Goal: Navigation & Orientation: Find specific page/section

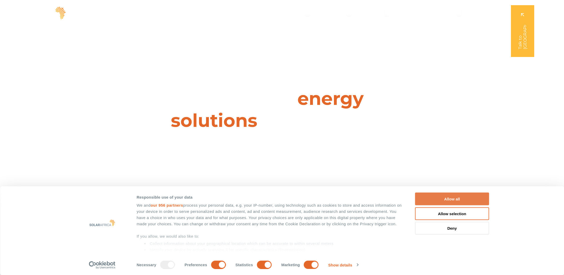
click at [441, 202] on button "Allow all" at bounding box center [452, 198] width 74 height 13
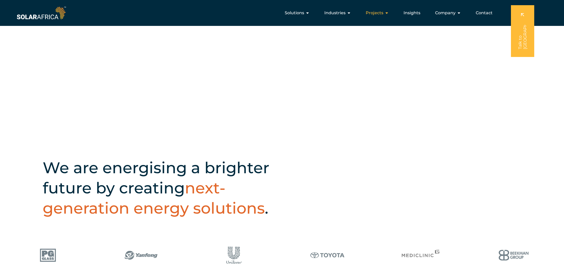
scroll to position [135, 0]
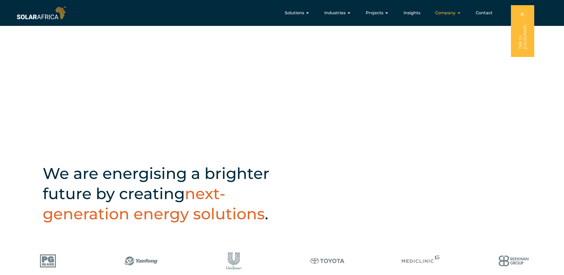
click at [450, 14] on span "Company" at bounding box center [445, 13] width 20 height 6
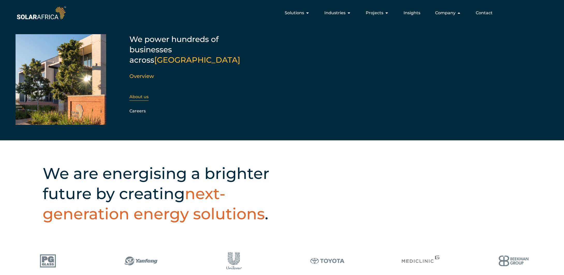
click at [138, 94] on link "About us" at bounding box center [138, 96] width 19 height 5
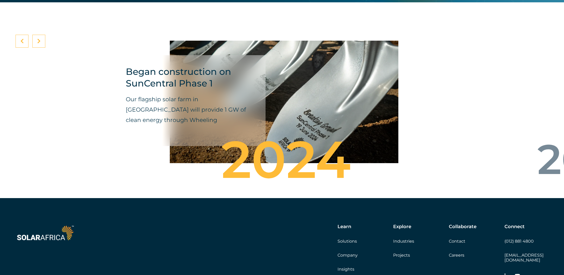
scroll to position [1811, 0]
